Goal: Information Seeking & Learning: Compare options

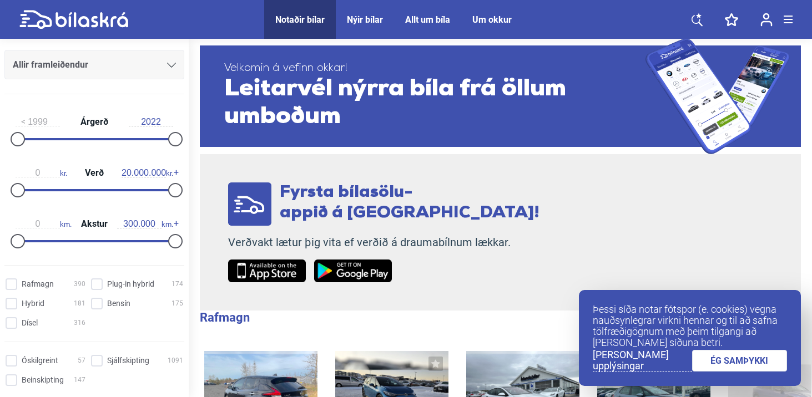
scroll to position [140, 0]
type input "4.000.000"
drag, startPoint x: 167, startPoint y: 187, endPoint x: 44, endPoint y: 168, distance: 124.6
click at [44, 168] on div "0 kr. Verð 4.000.000 kr." at bounding box center [94, 178] width 180 height 51
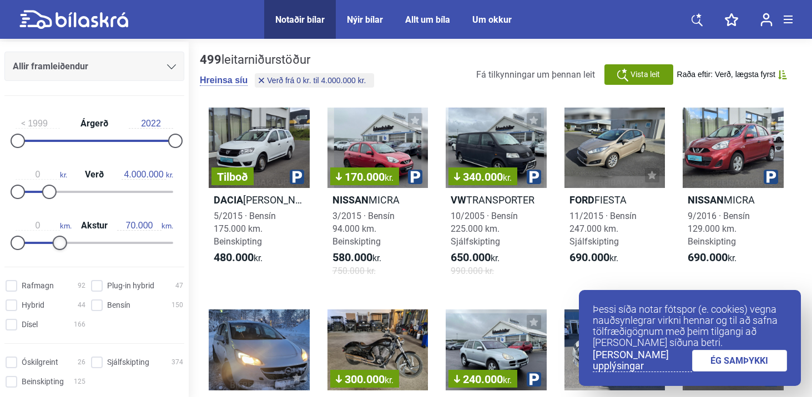
type input "60.000"
drag, startPoint x: 169, startPoint y: 240, endPoint x: 48, endPoint y: 226, distance: 121.8
click at [48, 226] on div "0 km. Akstur 60.000 km." at bounding box center [94, 232] width 180 height 51
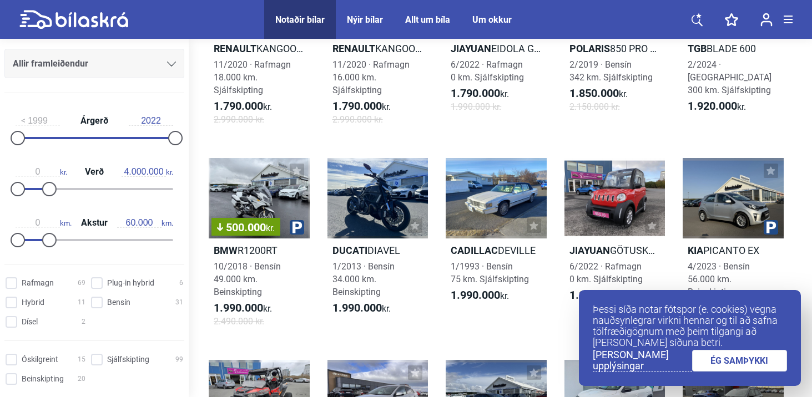
scroll to position [396, 0]
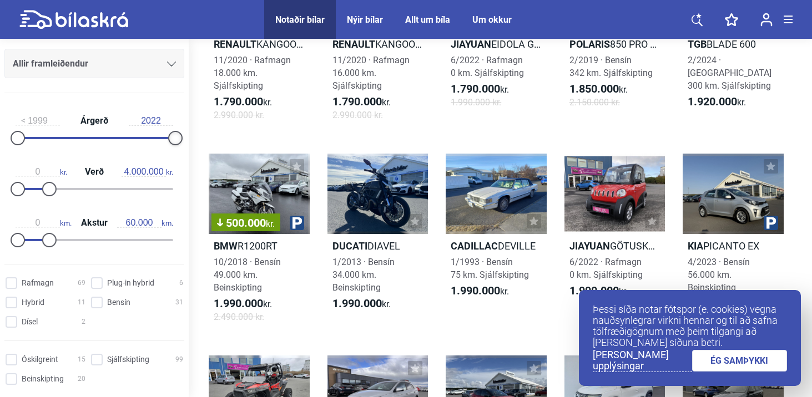
type input "2021"
click at [161, 140] on div at bounding box center [168, 138] width 14 height 14
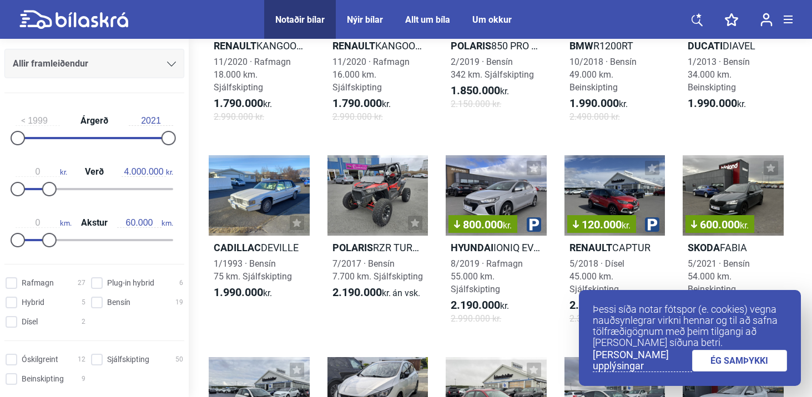
scroll to position [406, 0]
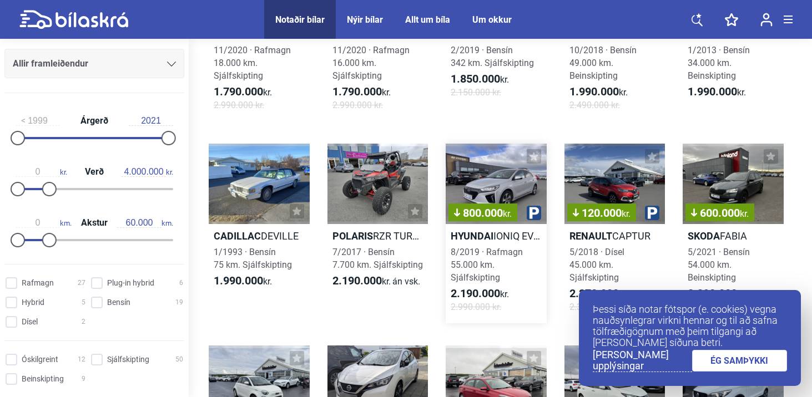
click at [484, 190] on div "800.000 kr." at bounding box center [496, 184] width 101 height 80
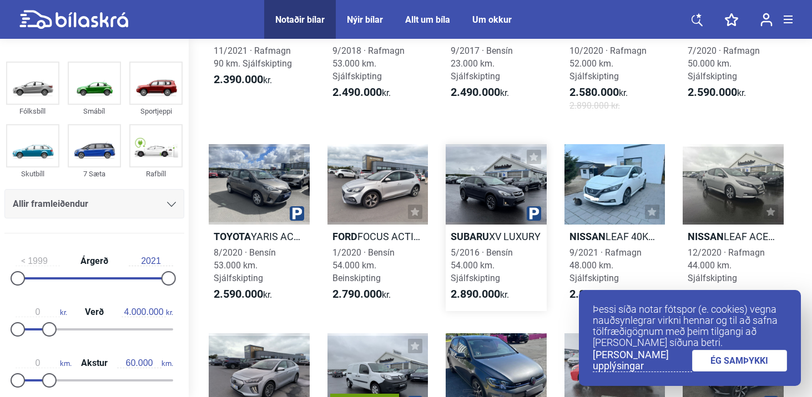
scroll to position [812, 0]
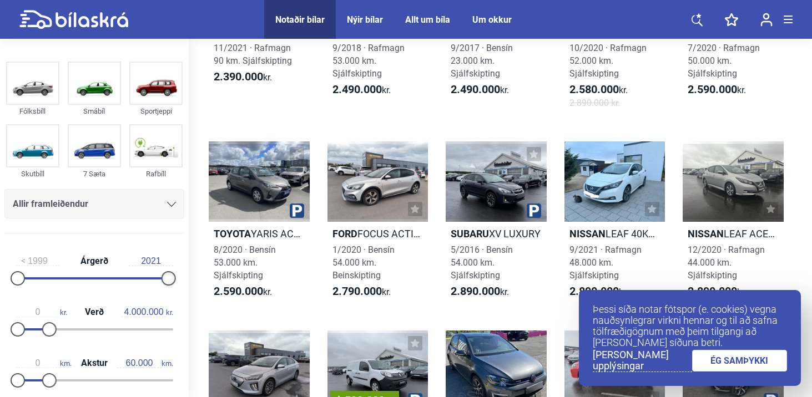
type input "2022"
drag, startPoint x: 165, startPoint y: 280, endPoint x: 234, endPoint y: 284, distance: 68.9
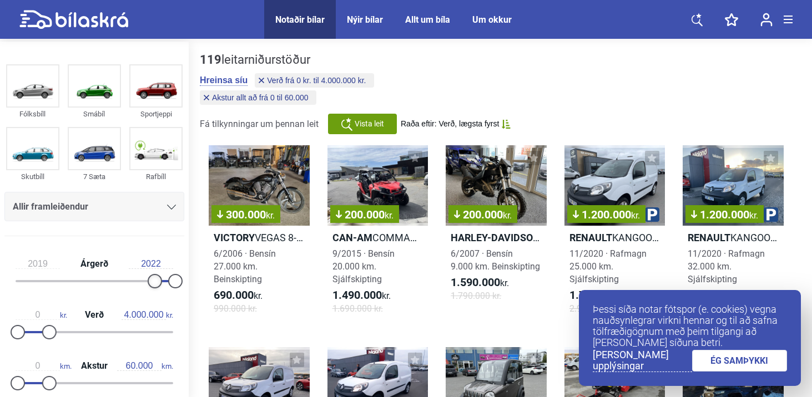
drag, startPoint x: 13, startPoint y: 279, endPoint x: 150, endPoint y: 279, distance: 137.6
click at [150, 279] on div "2019 Árgerð 2022" at bounding box center [94, 270] width 180 height 51
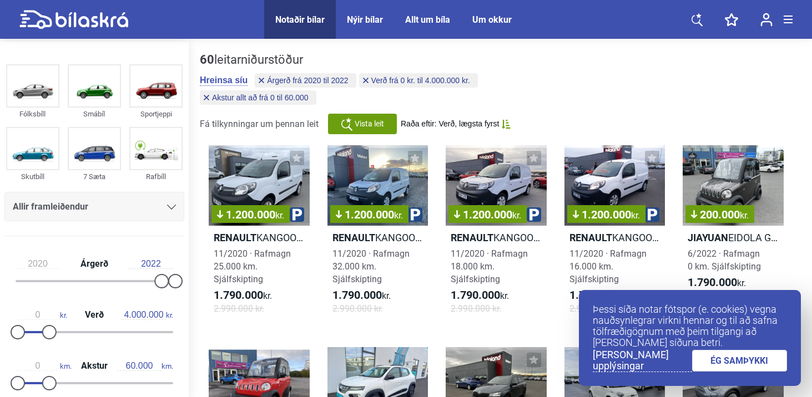
type input "1999"
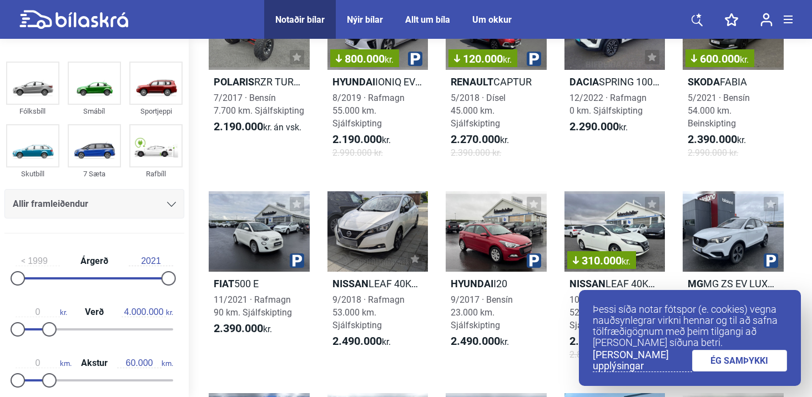
type input "2022"
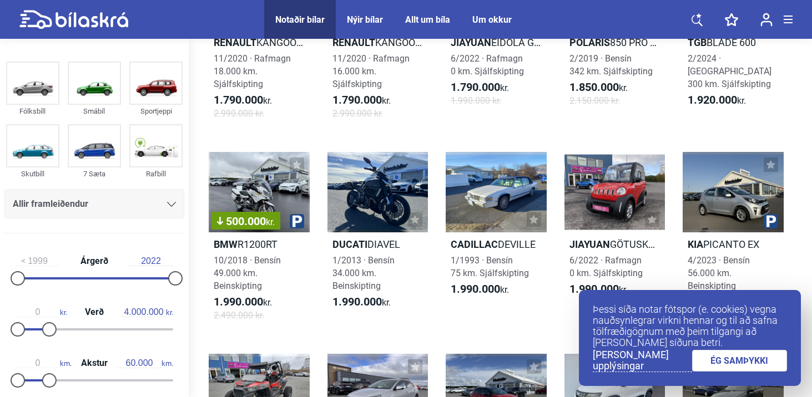
type input "300.000"
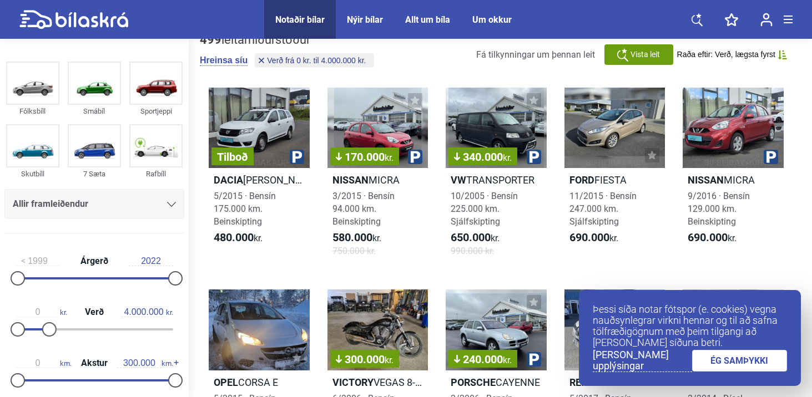
type input "20.000.000"
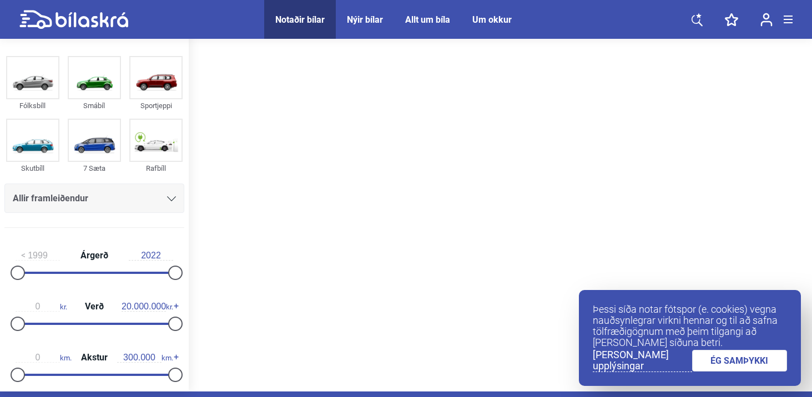
scroll to position [14, 0]
